Goal: Consume media (video, audio): Watch videos, listen to music or podcasts

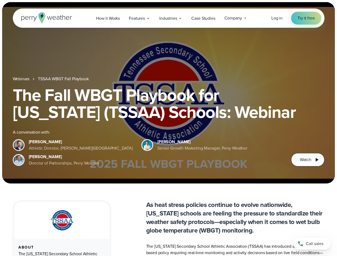
click at [168, 128] on div "The Fall WBGT Playbook for [US_STATE] (TSSAA) Schools: Webinar A conversation w…" at bounding box center [168, 126] width 311 height 80
click at [168, 18] on span "Industries" at bounding box center [168, 18] width 18 height 6
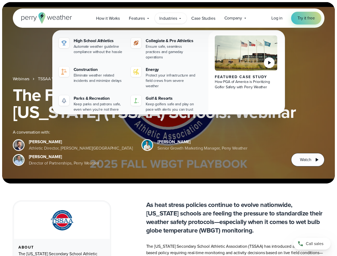
click at [168, 93] on h1 "The Fall WBGT Playbook for [US_STATE] (TSSAA) Schools: Webinar" at bounding box center [168, 103] width 311 height 34
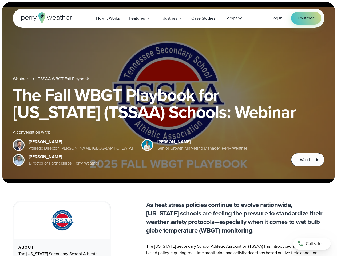
click at [64, 79] on link "TSSAA WBGT Fall Playbook" at bounding box center [63, 79] width 51 height 6
click at [307, 160] on span "Watch" at bounding box center [305, 159] width 11 height 6
